Goal: Task Accomplishment & Management: Manage account settings

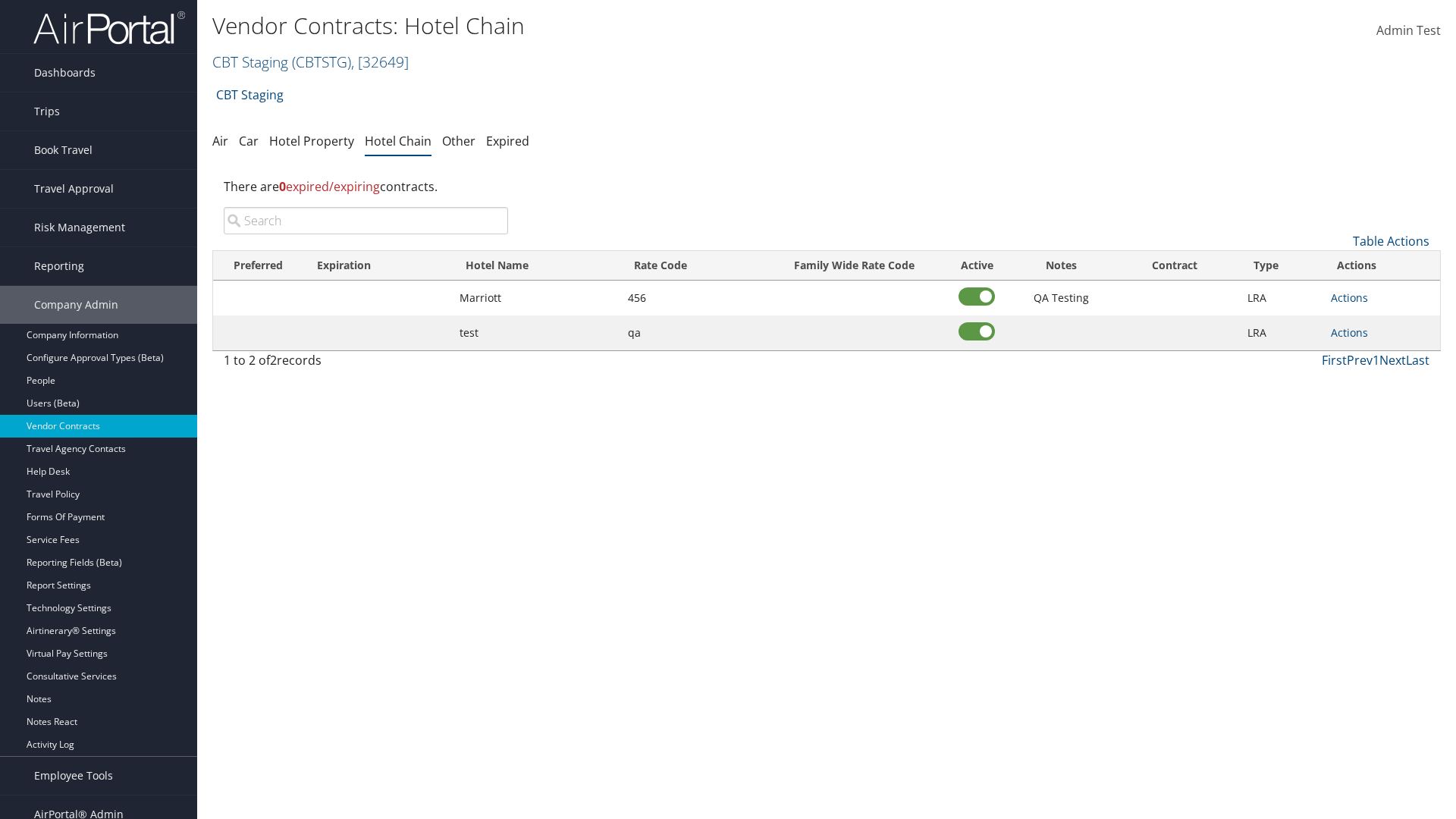
click at [365, 220] on input "search" at bounding box center [366, 220] width 284 height 28
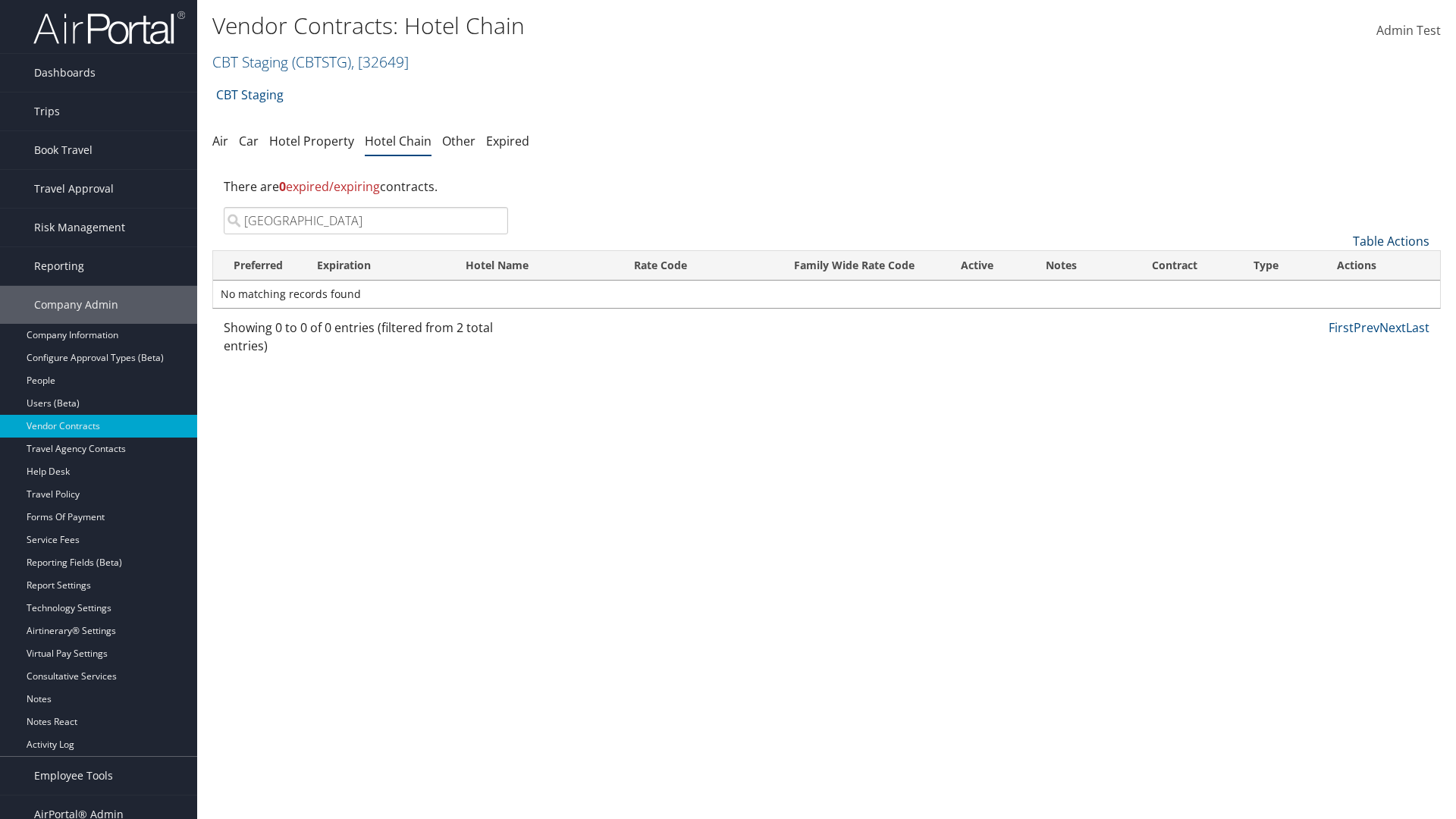
type input "[GEOGRAPHIC_DATA]"
click at [1390, 241] on link "Table Actions" at bounding box center [1390, 240] width 76 height 16
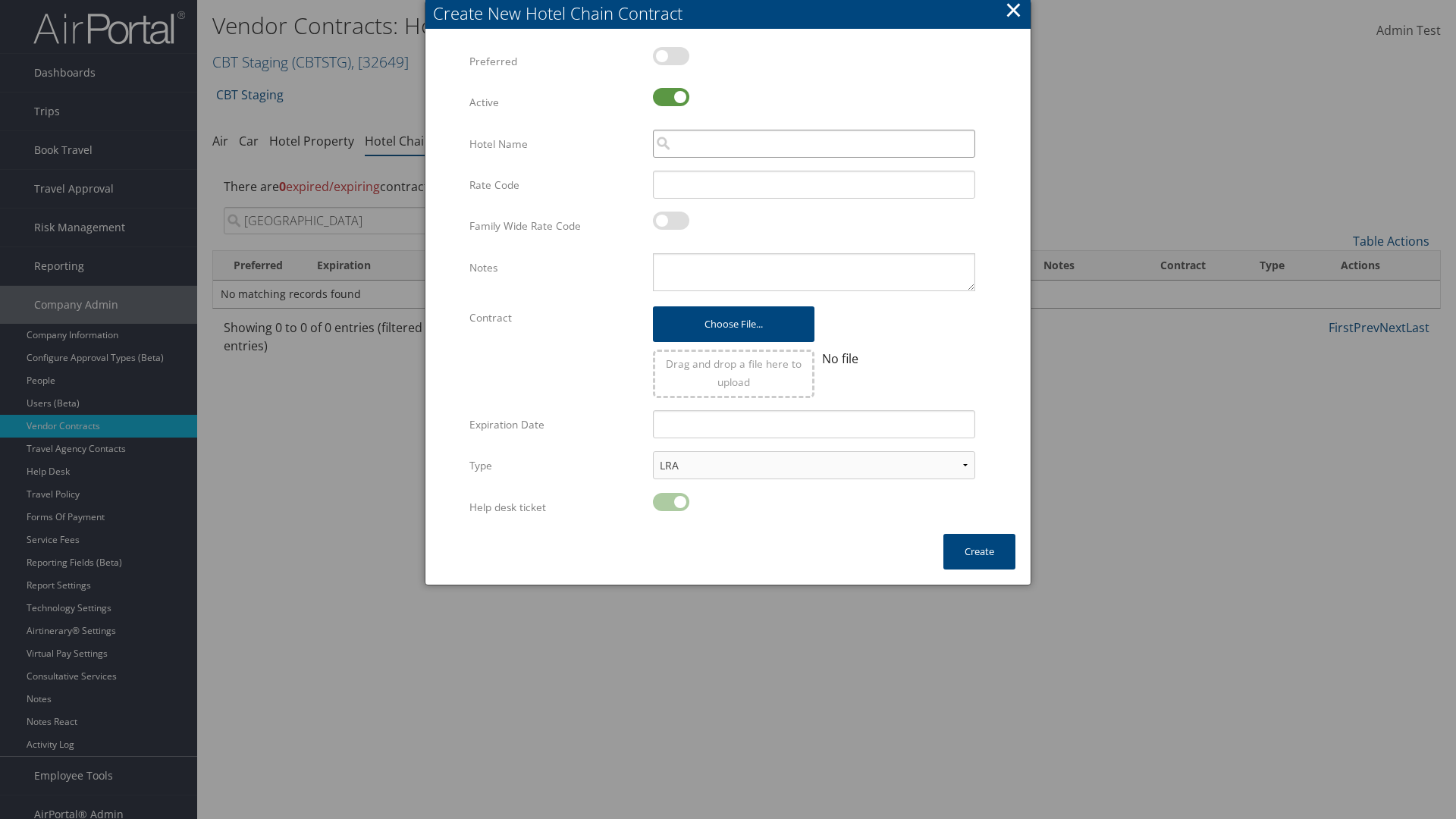
click at [813, 143] on input "search" at bounding box center [814, 143] width 322 height 28
type input "[GEOGRAPHIC_DATA]"
type input "456"
click at [978, 551] on button "Create" at bounding box center [979, 551] width 72 height 35
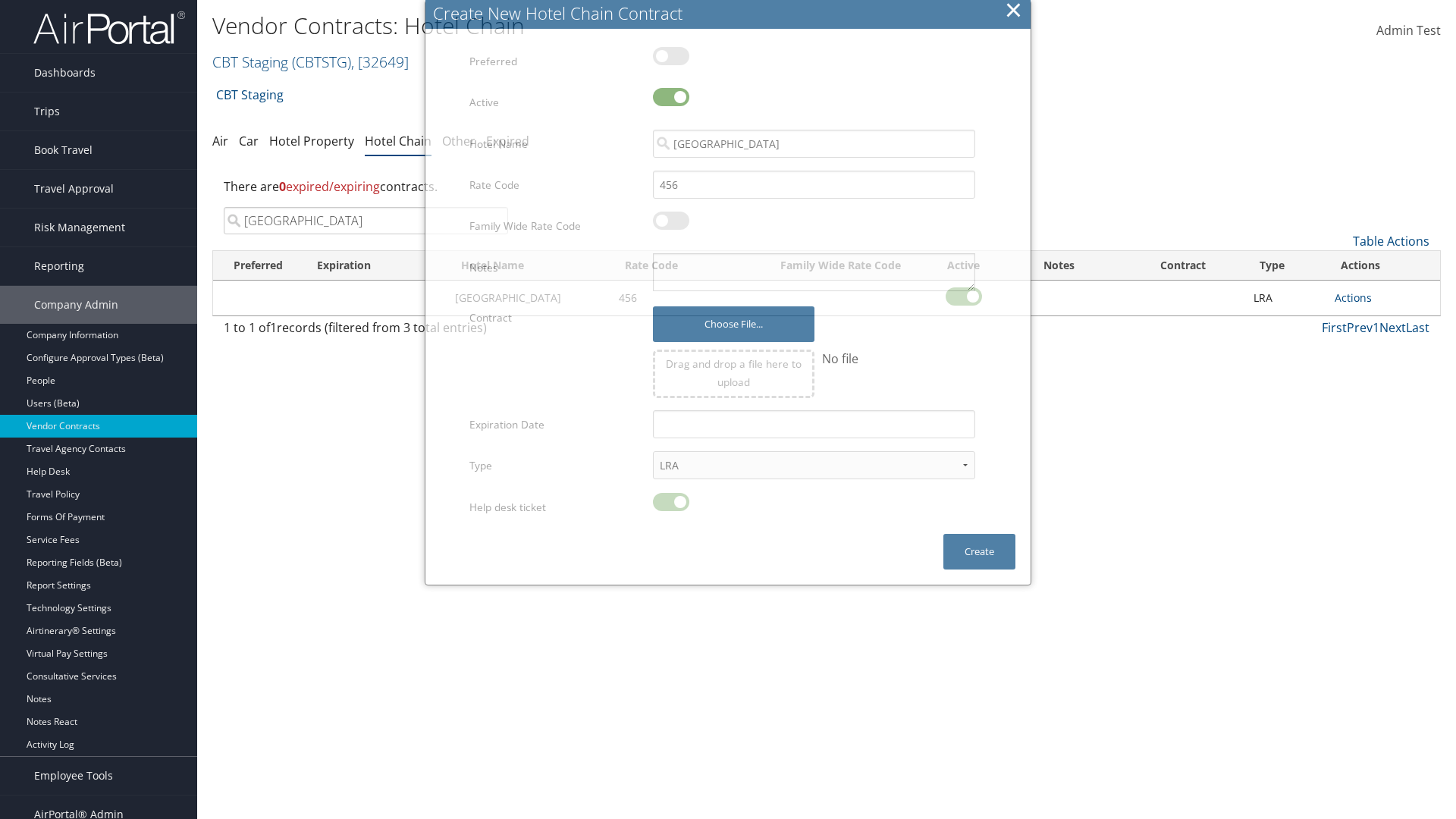
click at [365, 207] on input "[GEOGRAPHIC_DATA]" at bounding box center [366, 220] width 284 height 28
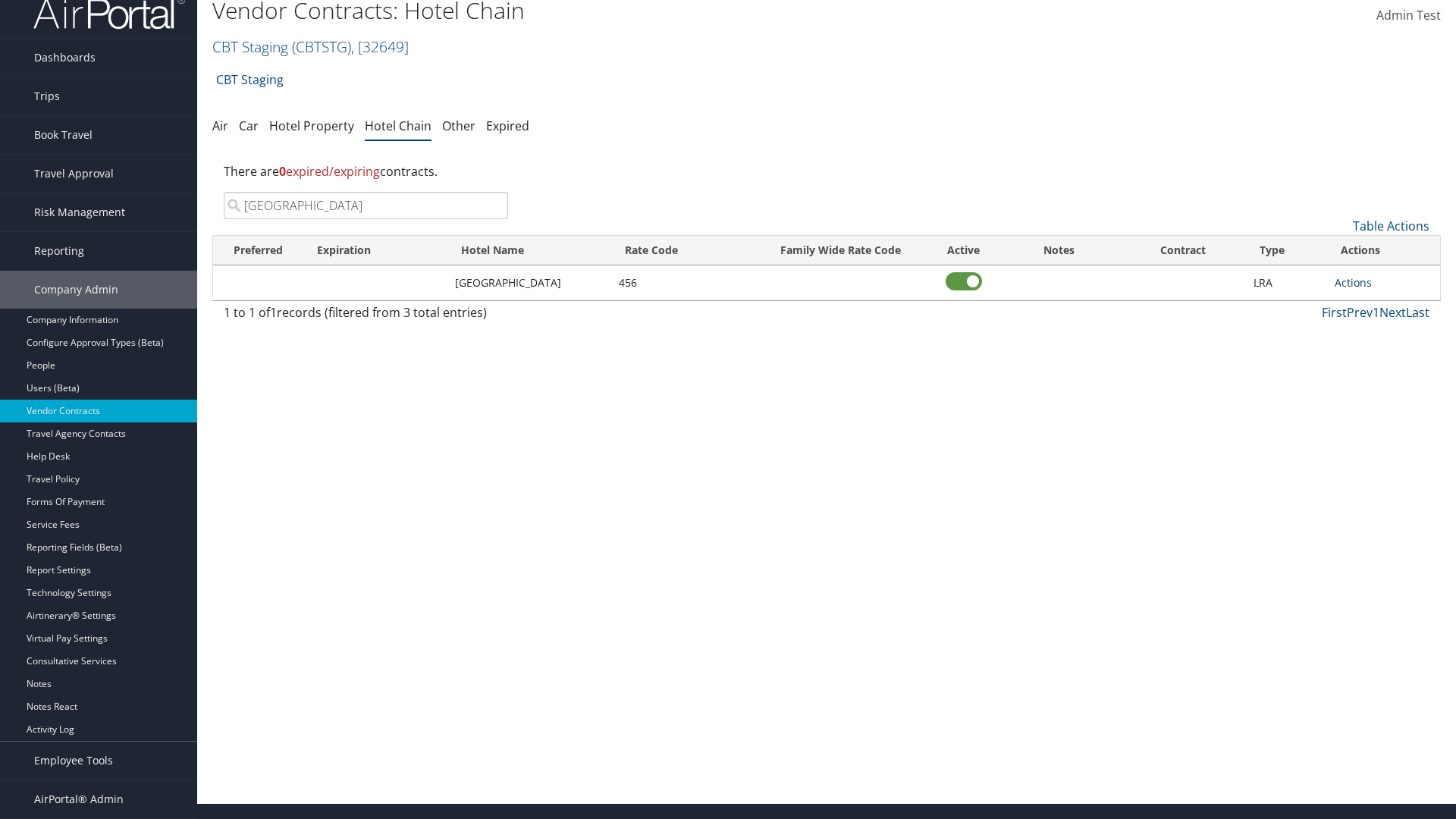
click at [1352, 282] on link "Actions" at bounding box center [1352, 282] width 37 height 14
click at [1357, 331] on link "Delete" at bounding box center [1357, 330] width 45 height 26
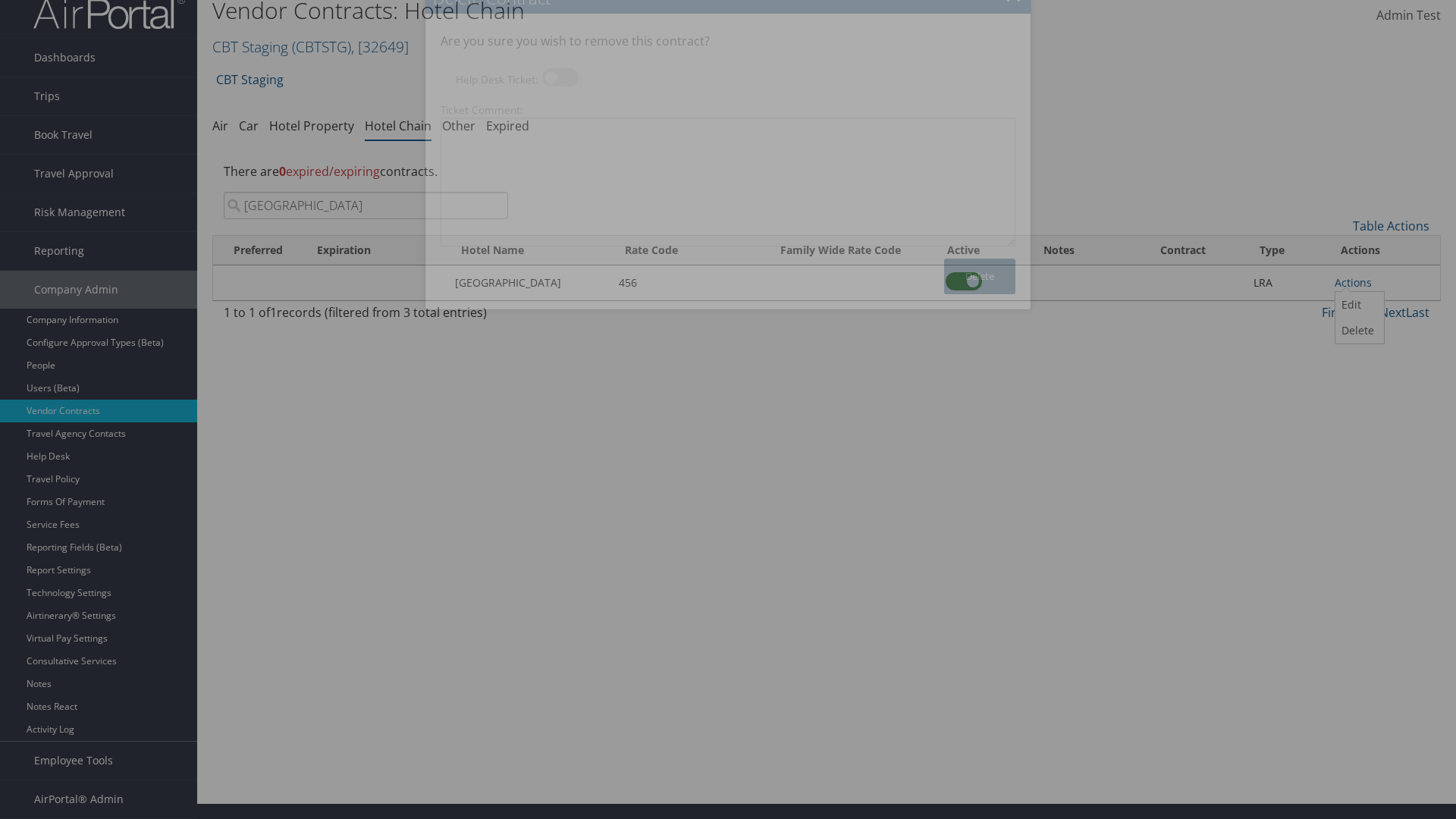
click at [979, 276] on button "Delete" at bounding box center [979, 276] width 72 height 35
